Goal: Task Accomplishment & Management: Use online tool/utility

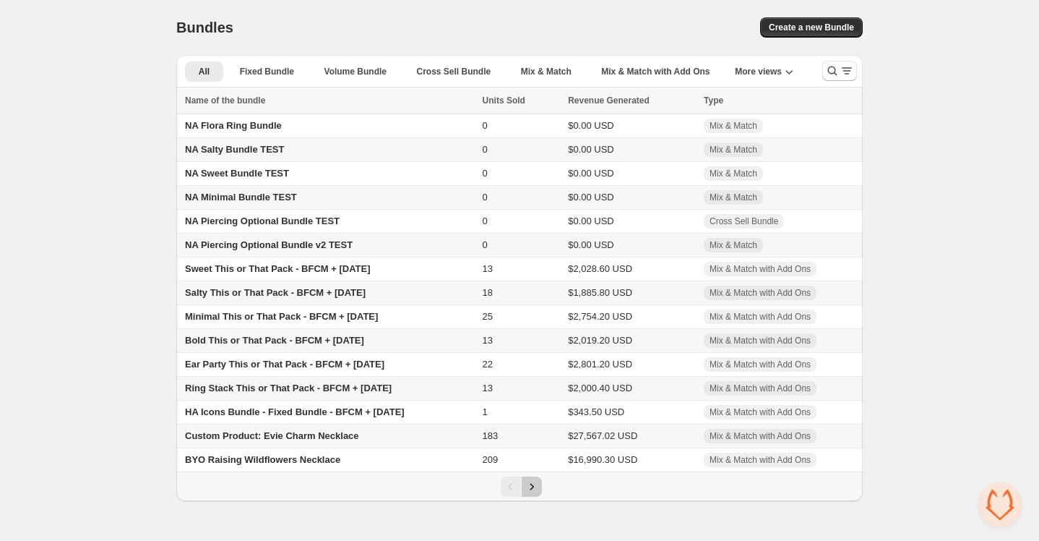
click at [531, 492] on icon "Next" at bounding box center [532, 486] width 14 height 14
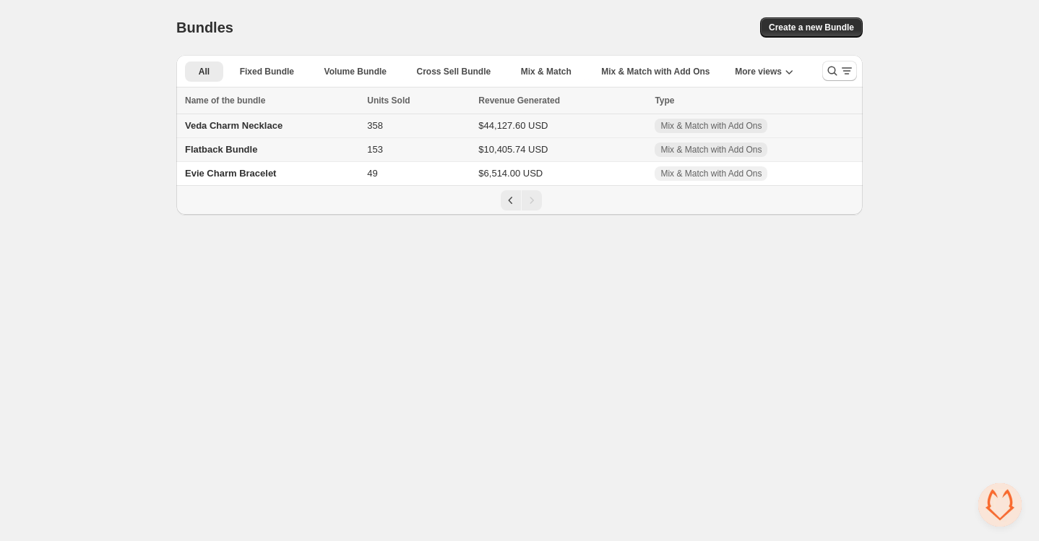
click at [264, 123] on span "Veda Charm Necklace" at bounding box center [234, 125] width 98 height 11
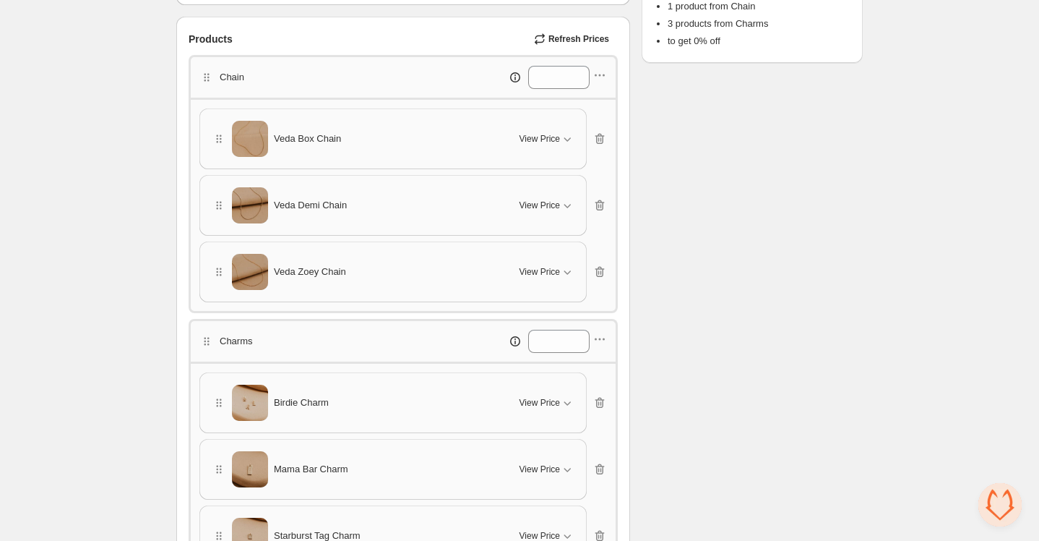
scroll to position [362, 0]
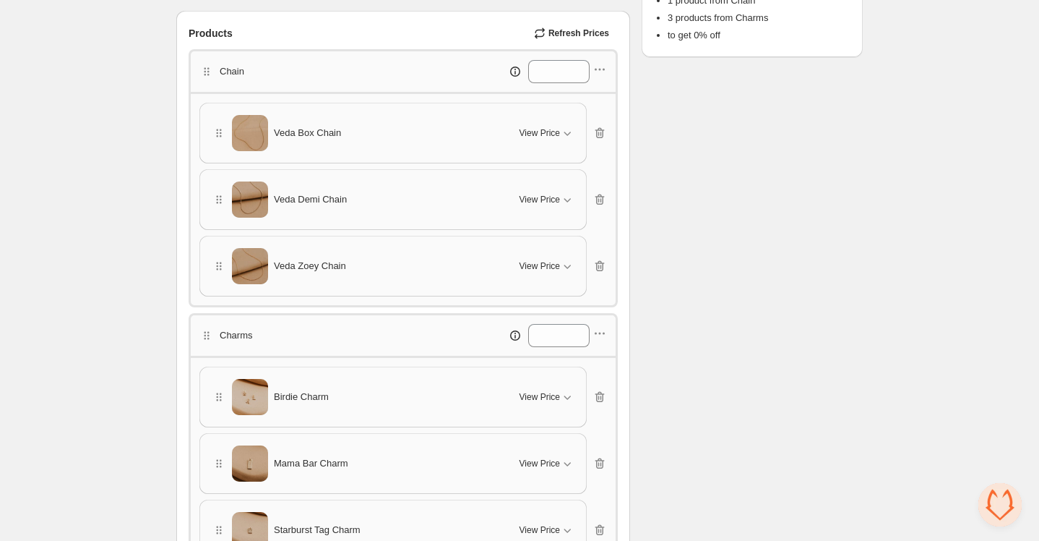
click at [374, 197] on div "Veda Demi Chain" at bounding box center [357, 199] width 291 height 36
click at [601, 72] on icon "button" at bounding box center [600, 69] width 14 height 14
click at [596, 122] on span "Edit products" at bounding box center [608, 120] width 78 height 14
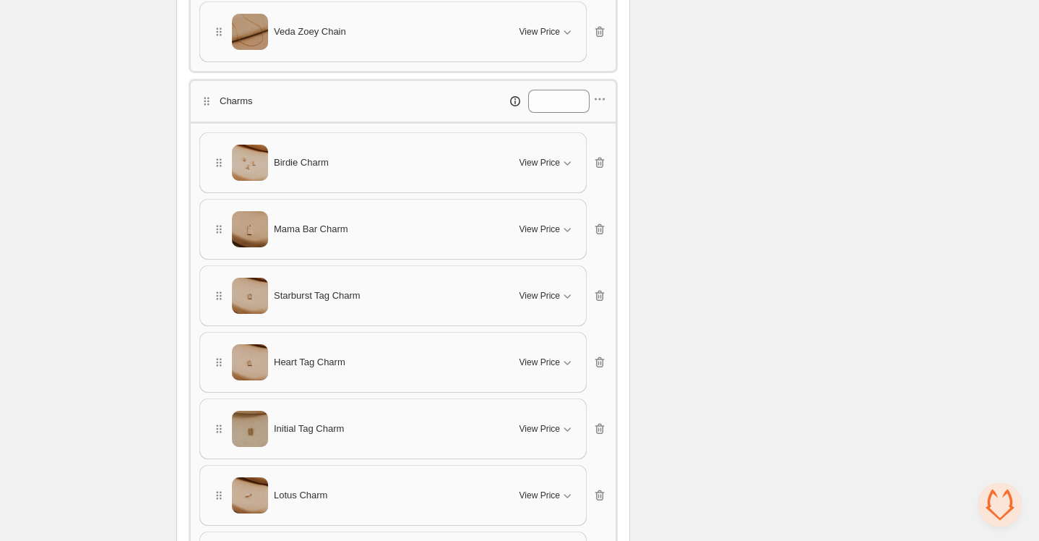
scroll to position [582, 0]
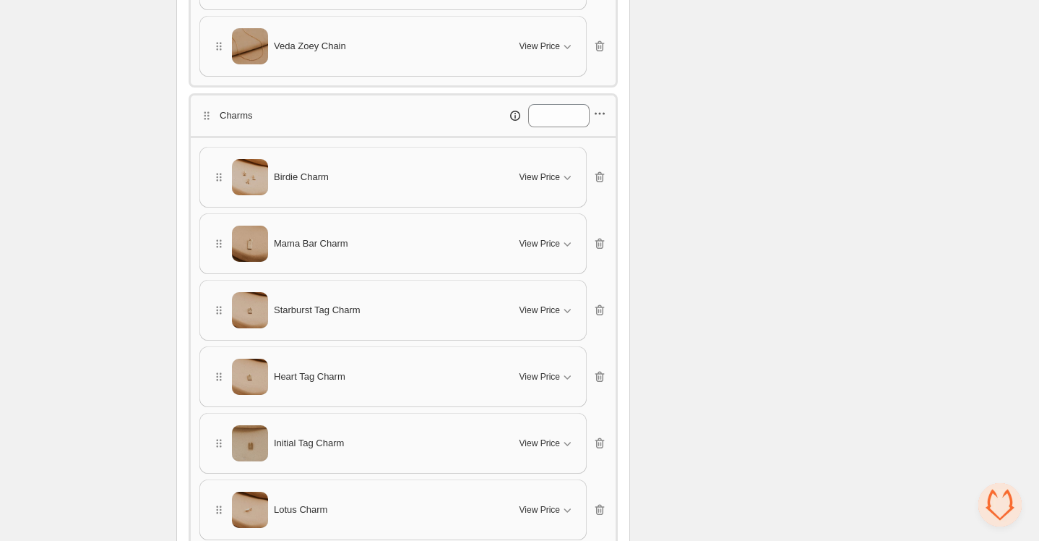
click at [606, 113] on icon "button" at bounding box center [600, 113] width 14 height 14
click at [604, 129] on span "Edit category title" at bounding box center [608, 136] width 78 height 14
click at [371, 110] on span "Cancel" at bounding box center [357, 116] width 28 height 12
click at [601, 113] on icon "button" at bounding box center [600, 114] width 2 height 2
click at [598, 162] on span "Edit products" at bounding box center [608, 161] width 78 height 14
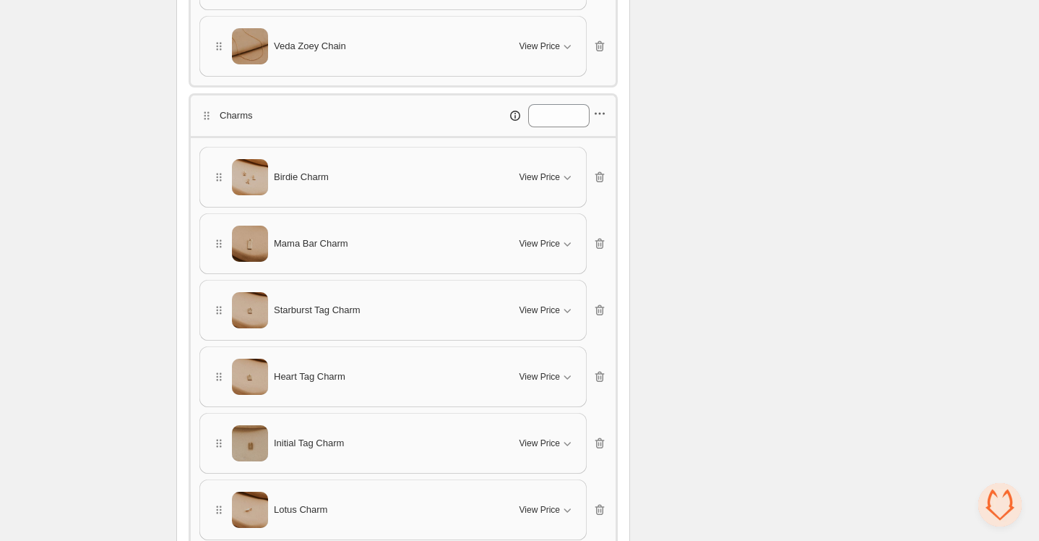
click at [602, 106] on icon "button" at bounding box center [600, 113] width 14 height 14
click at [587, 166] on span "Edit products" at bounding box center [608, 161] width 78 height 14
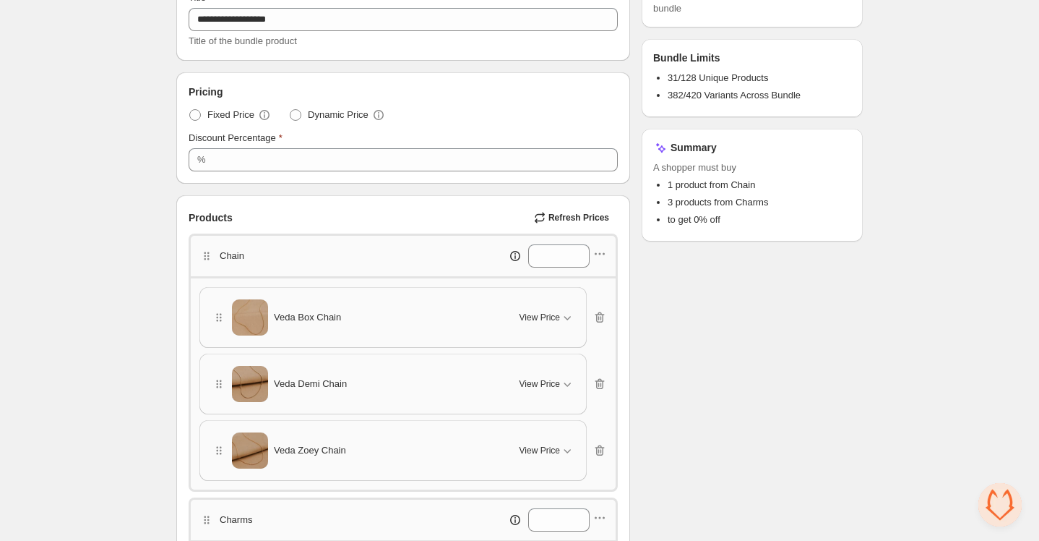
scroll to position [0, 0]
